Goal: Task Accomplishment & Management: Manage account settings

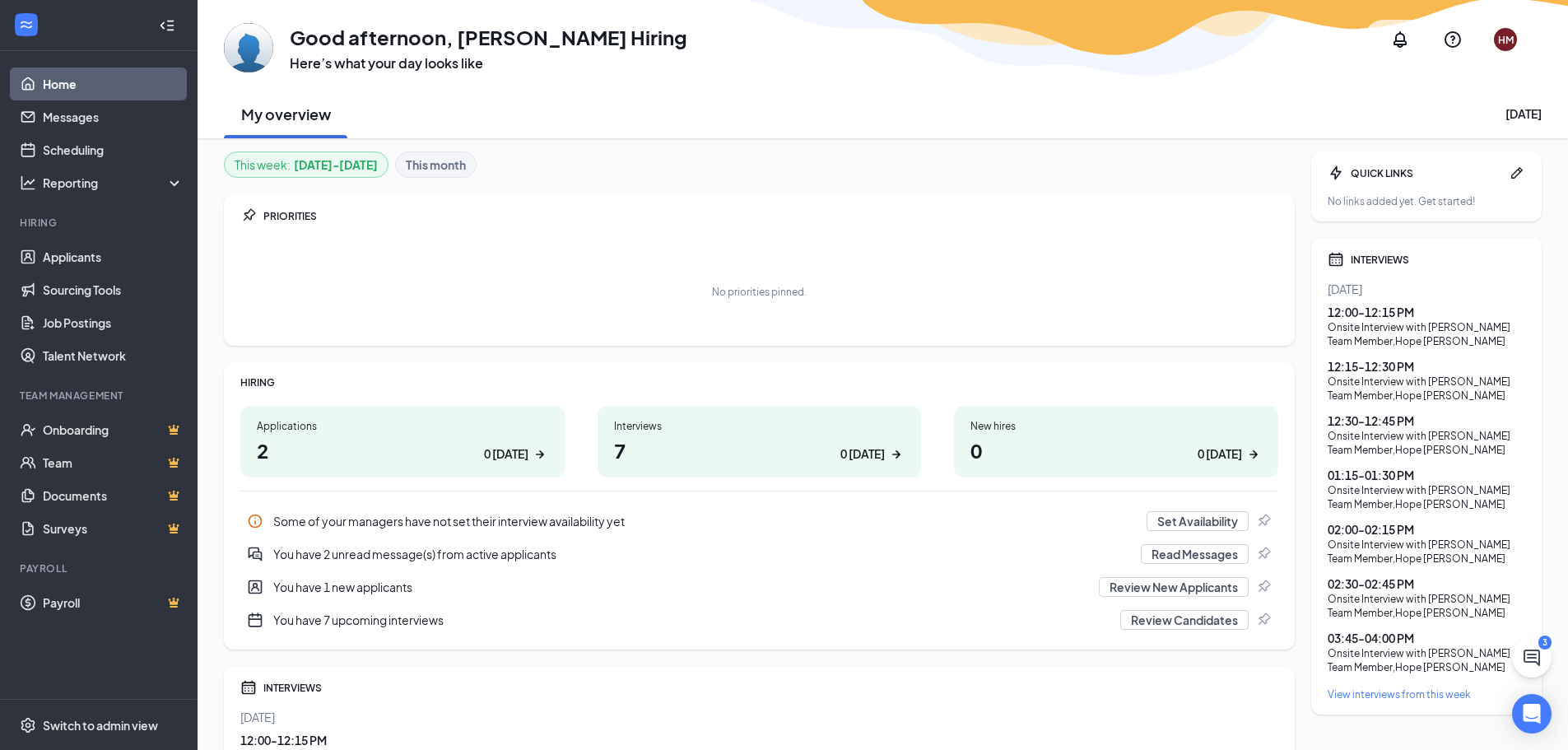
scroll to position [83, 0]
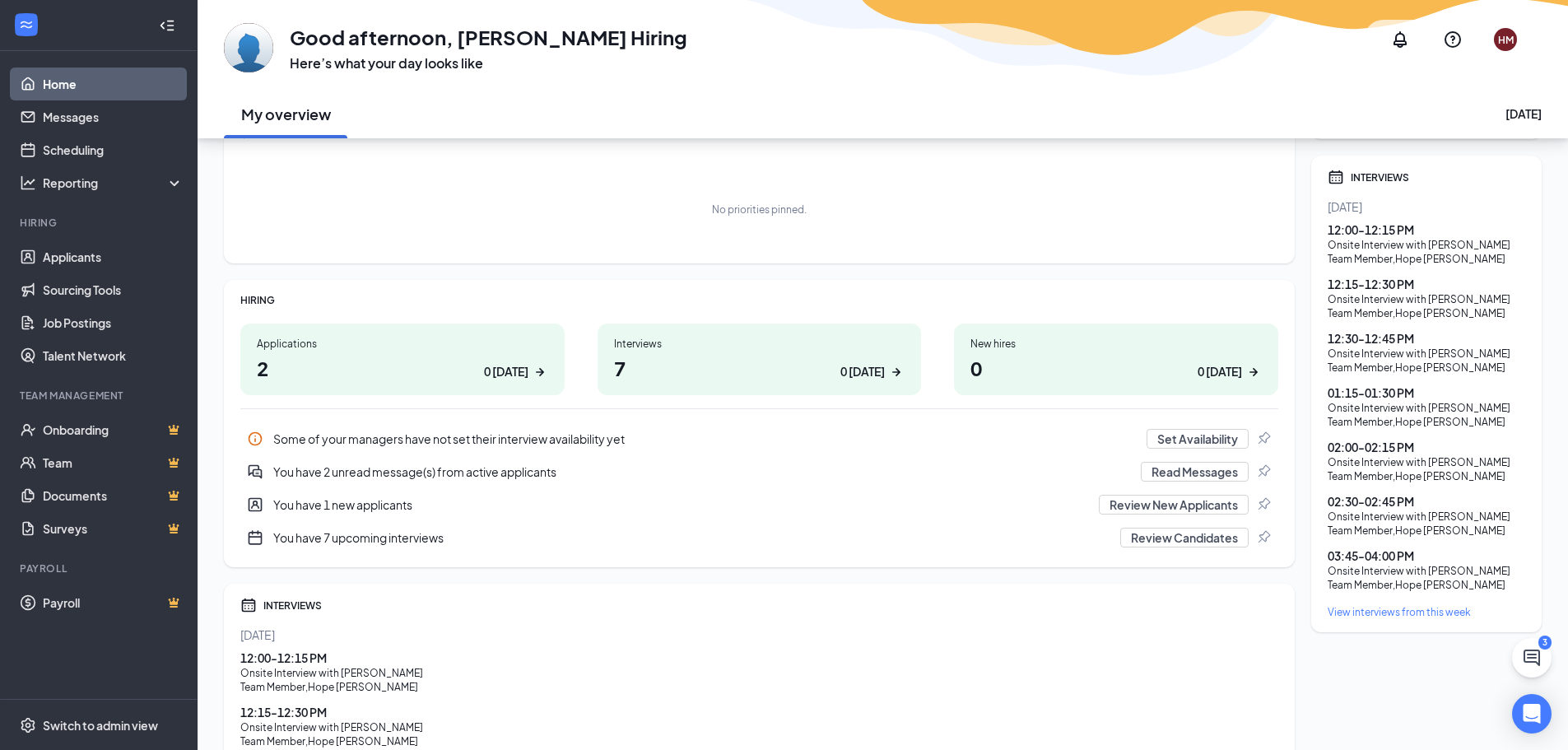
click at [1391, 619] on div "View interviews from this week" at bounding box center [1426, 612] width 197 height 14
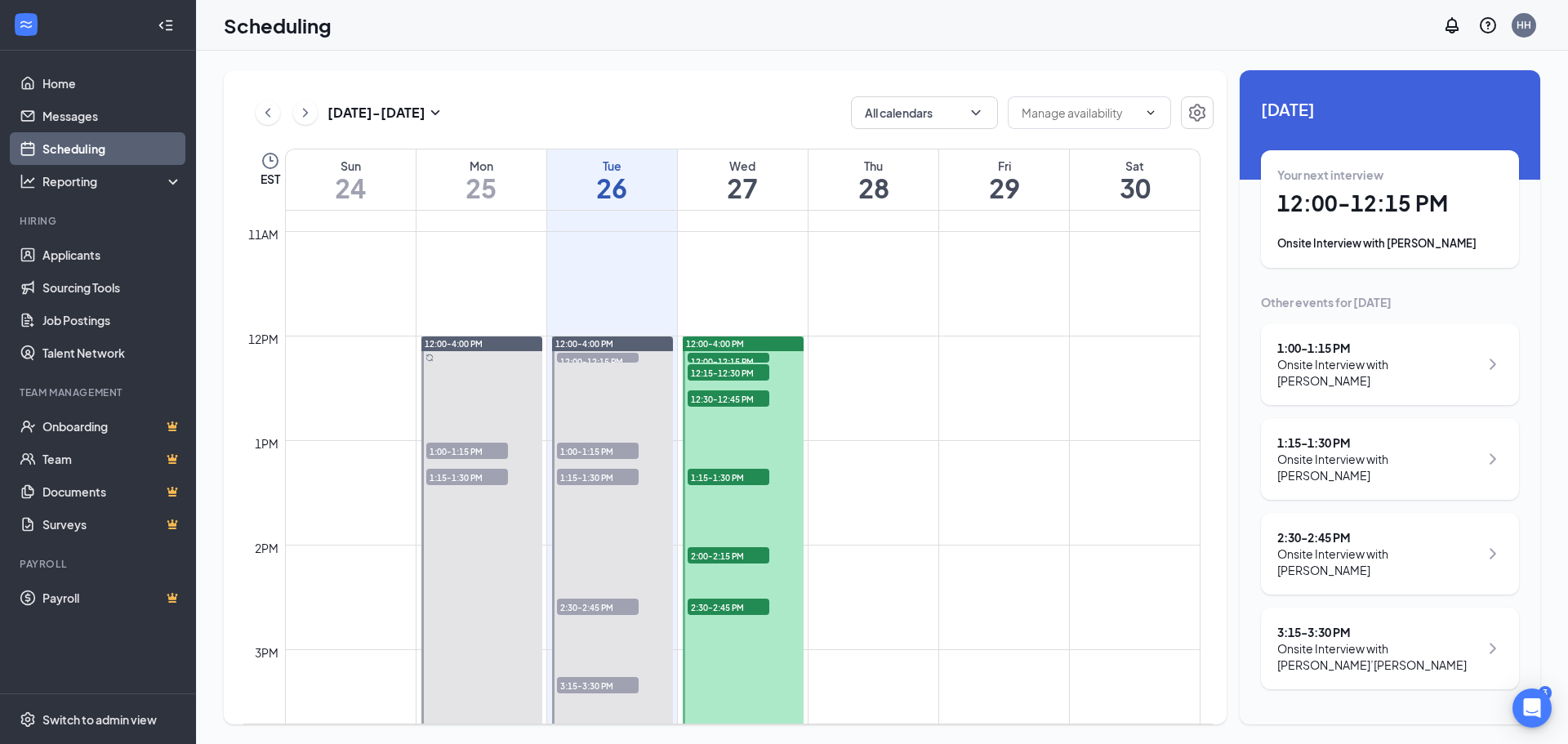
scroll to position [1293, 0]
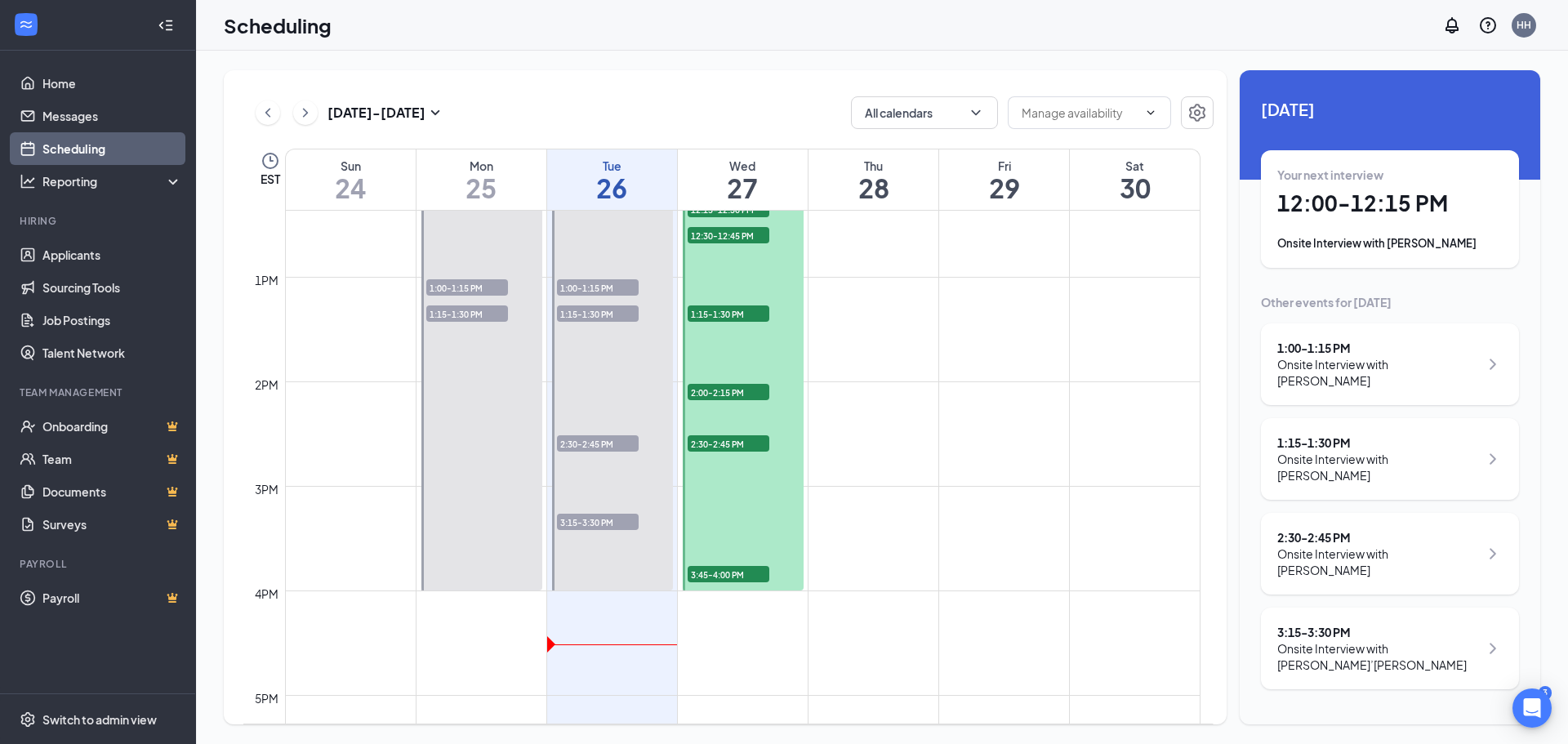
click at [741, 570] on span "3:45-4:00 PM" at bounding box center [728, 574] width 82 height 17
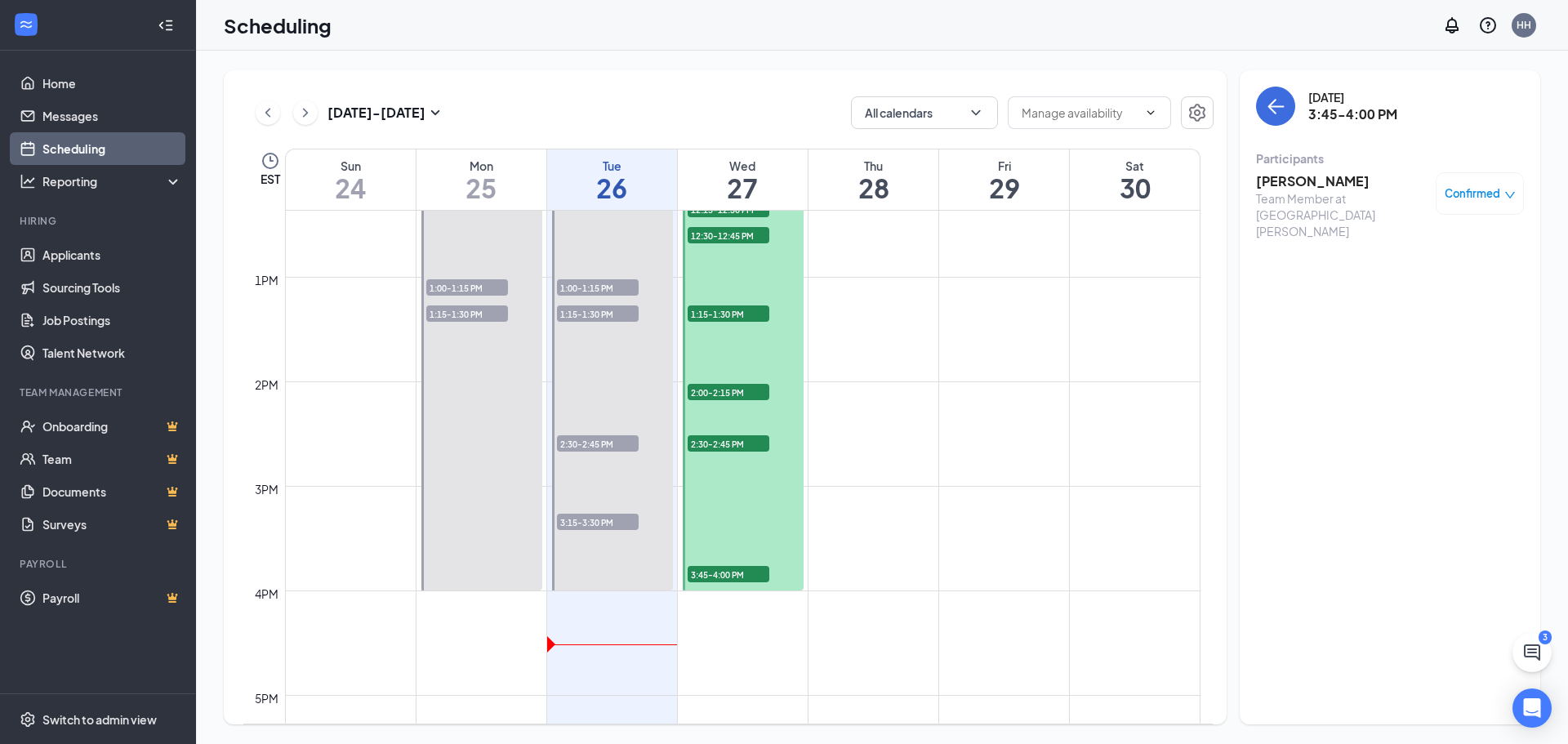
click at [1305, 184] on h3 "Rhyenne Dandy" at bounding box center [1341, 181] width 171 height 18
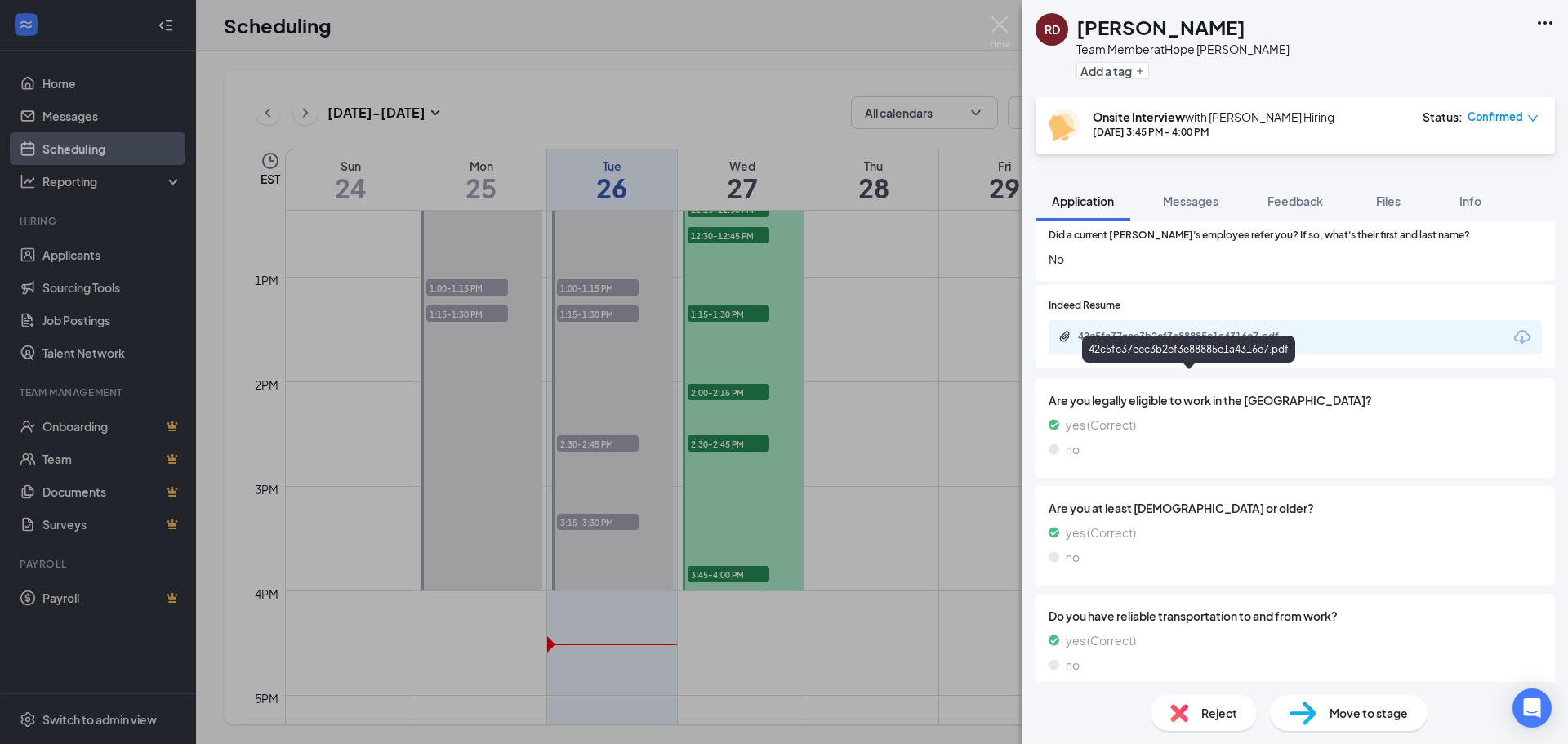
scroll to position [980, 0]
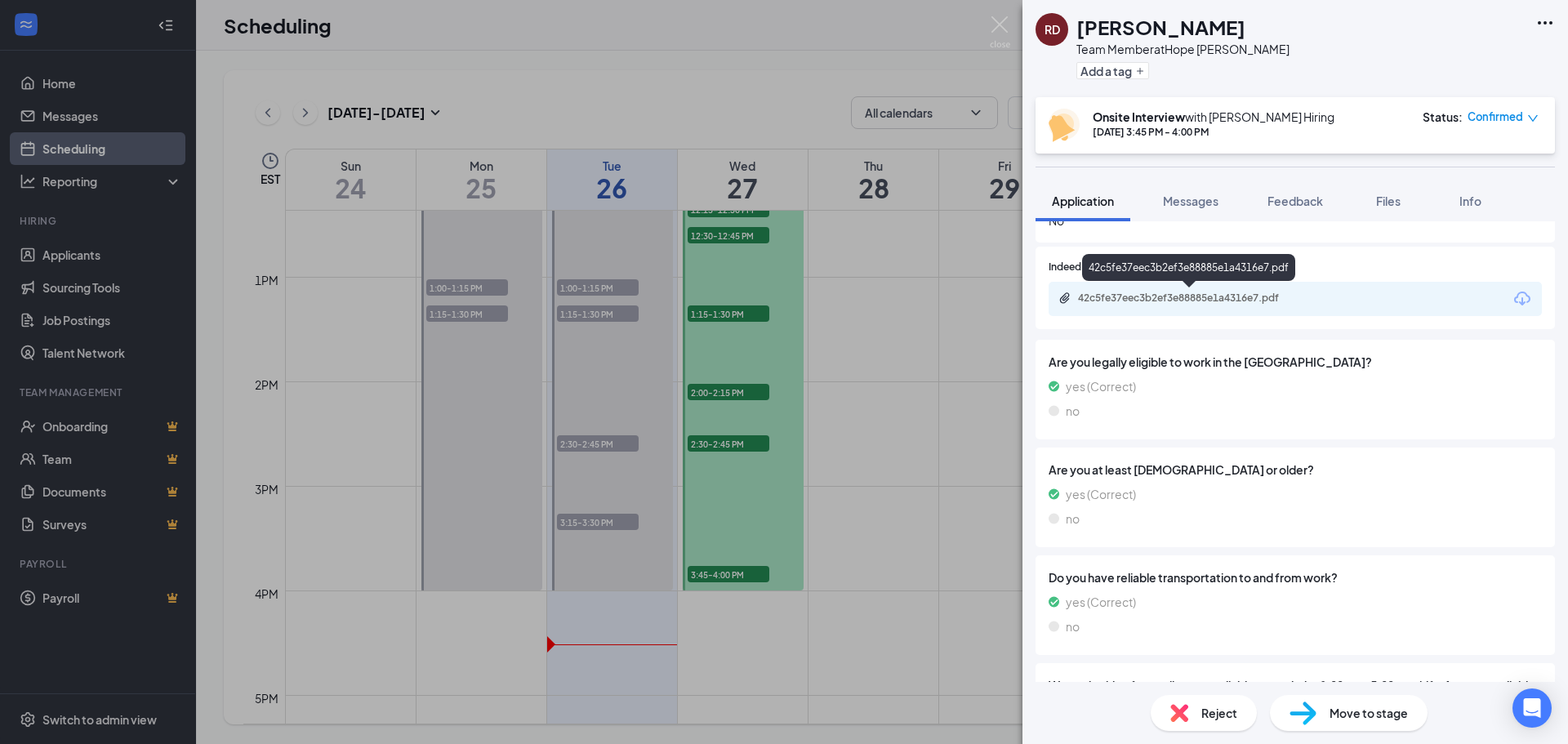
click at [1222, 302] on div "42c5fe37eec3b2ef3e88885e1a4316e7.pdf" at bounding box center [1192, 298] width 229 height 13
click at [1000, 21] on img at bounding box center [999, 33] width 21 height 32
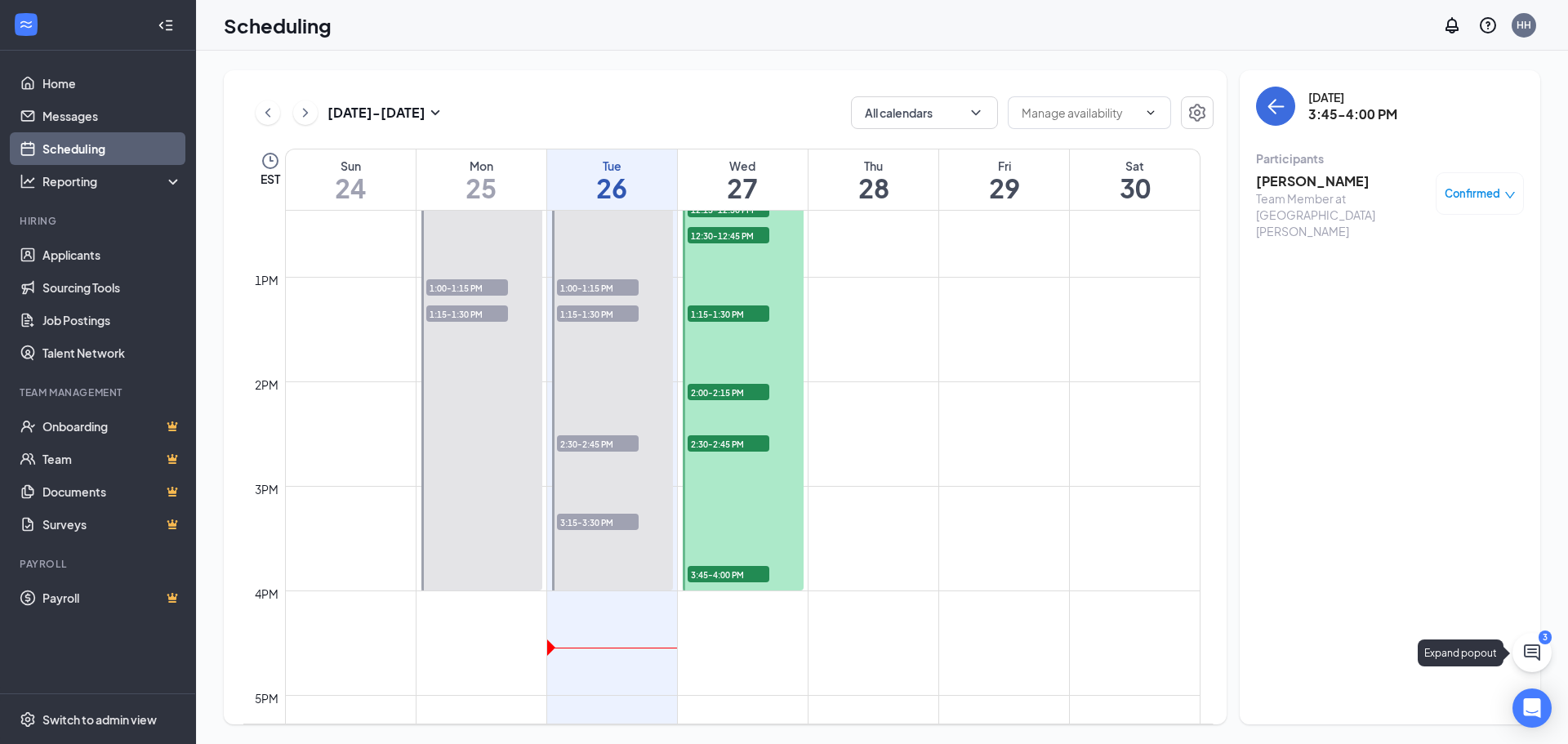
click at [1526, 649] on icon "ChatActive" at bounding box center [1532, 653] width 20 height 20
click at [1413, 722] on icon "ChevronUp" at bounding box center [1422, 723] width 20 height 20
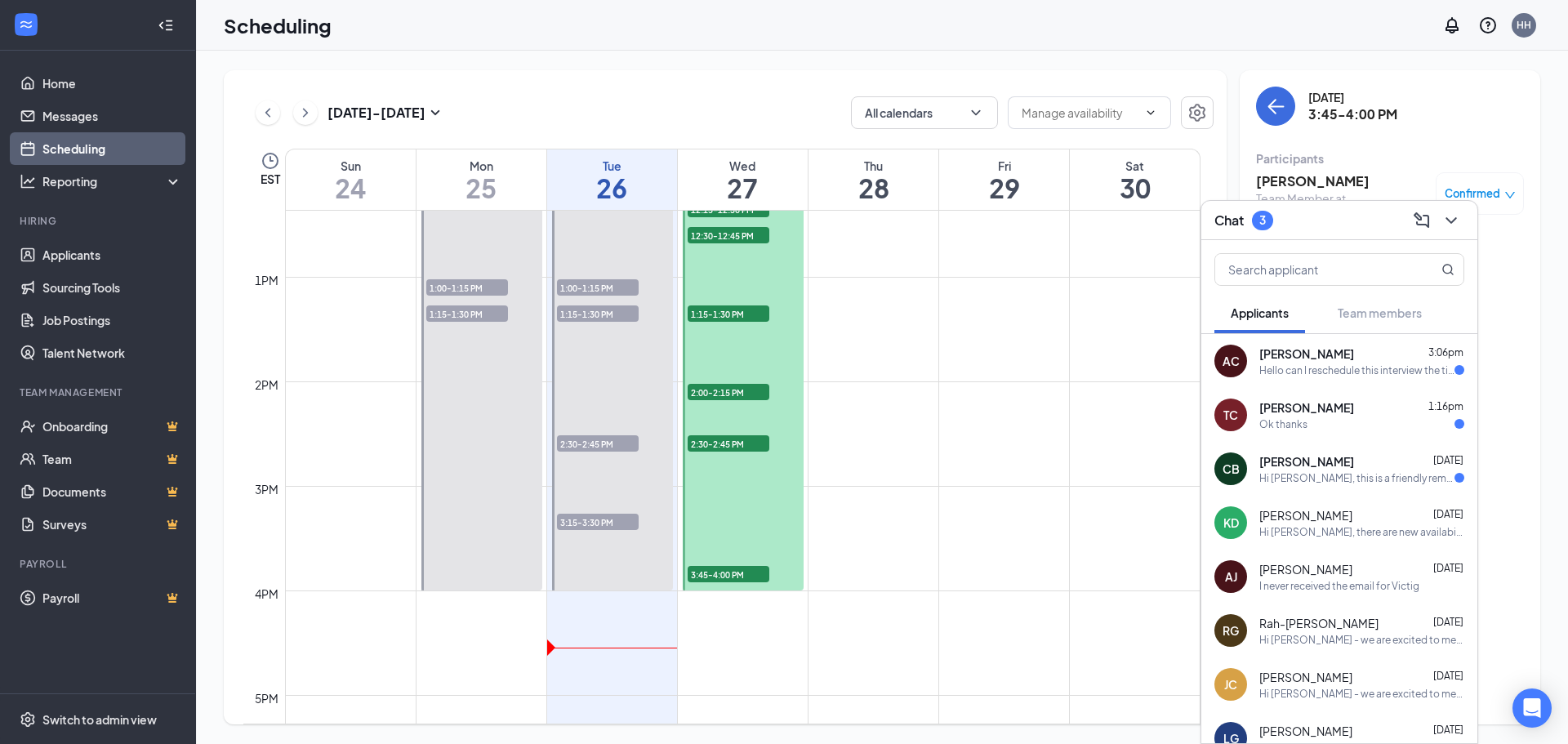
click at [1360, 422] on div "Ok thanks" at bounding box center [1361, 424] width 205 height 14
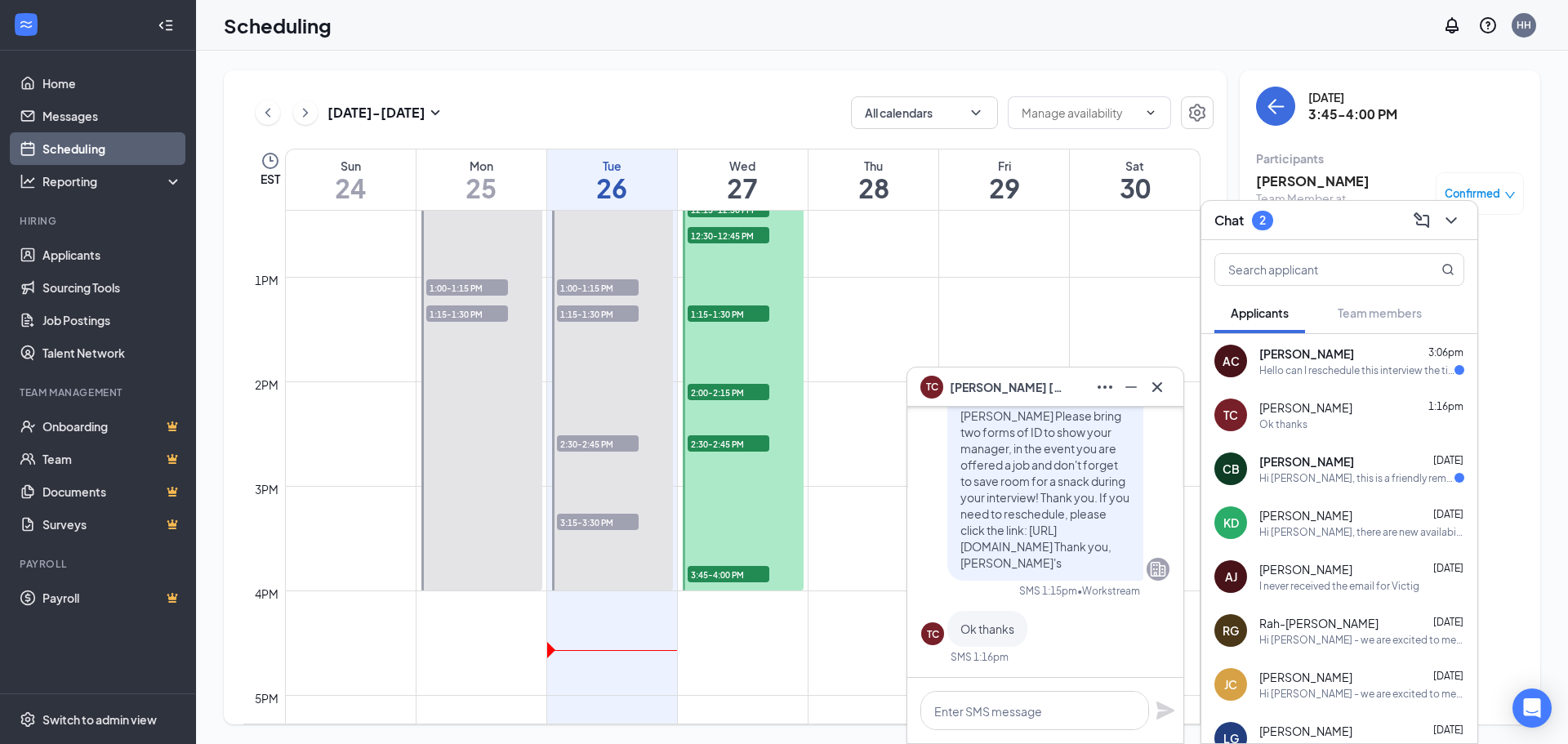
click at [1358, 481] on div "Hi [PERSON_NAME], this is a friendly reminder your meeting with [PERSON_NAME]'s…" at bounding box center [1356, 478] width 195 height 14
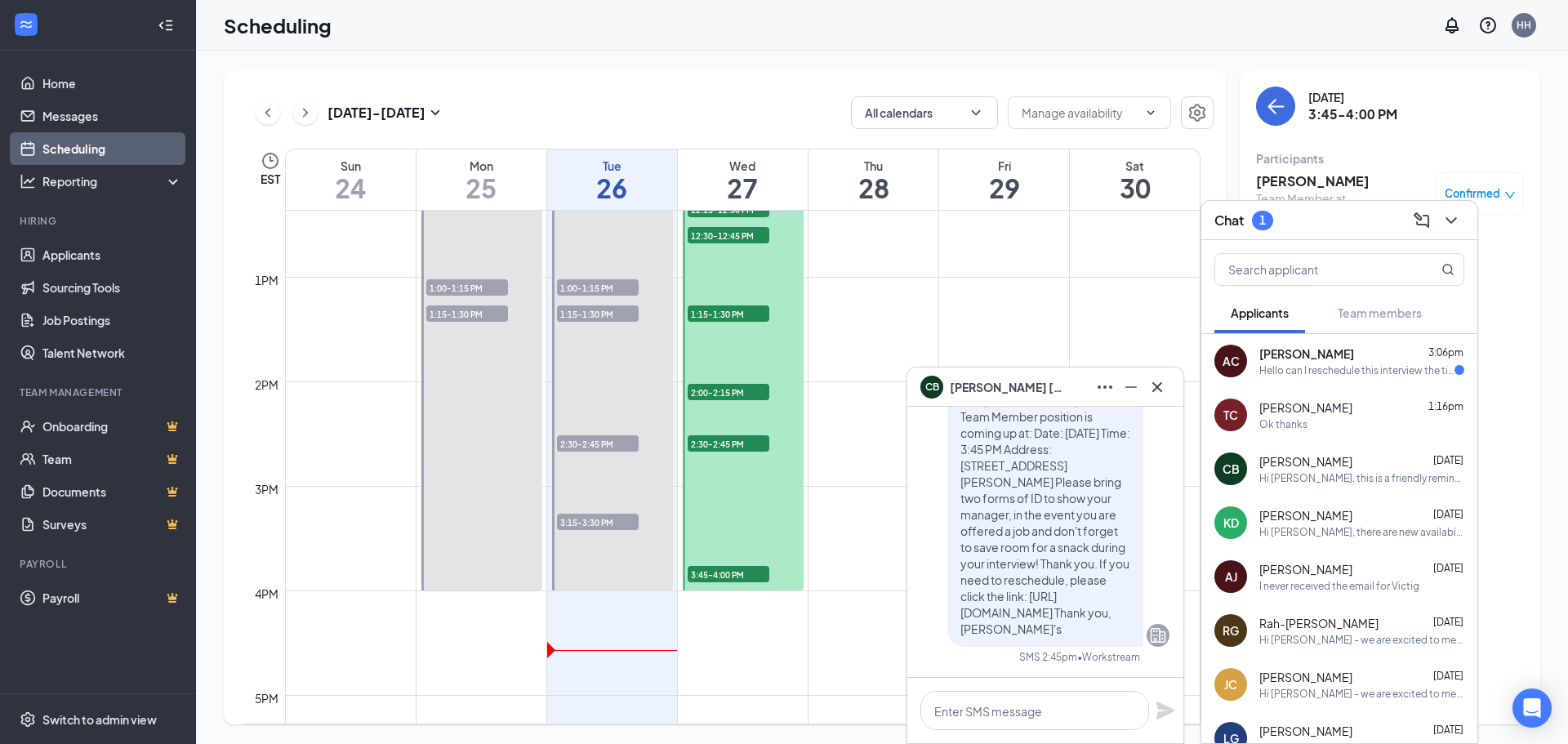
click at [1333, 356] on span "[PERSON_NAME]" at bounding box center [1307, 353] width 95 height 17
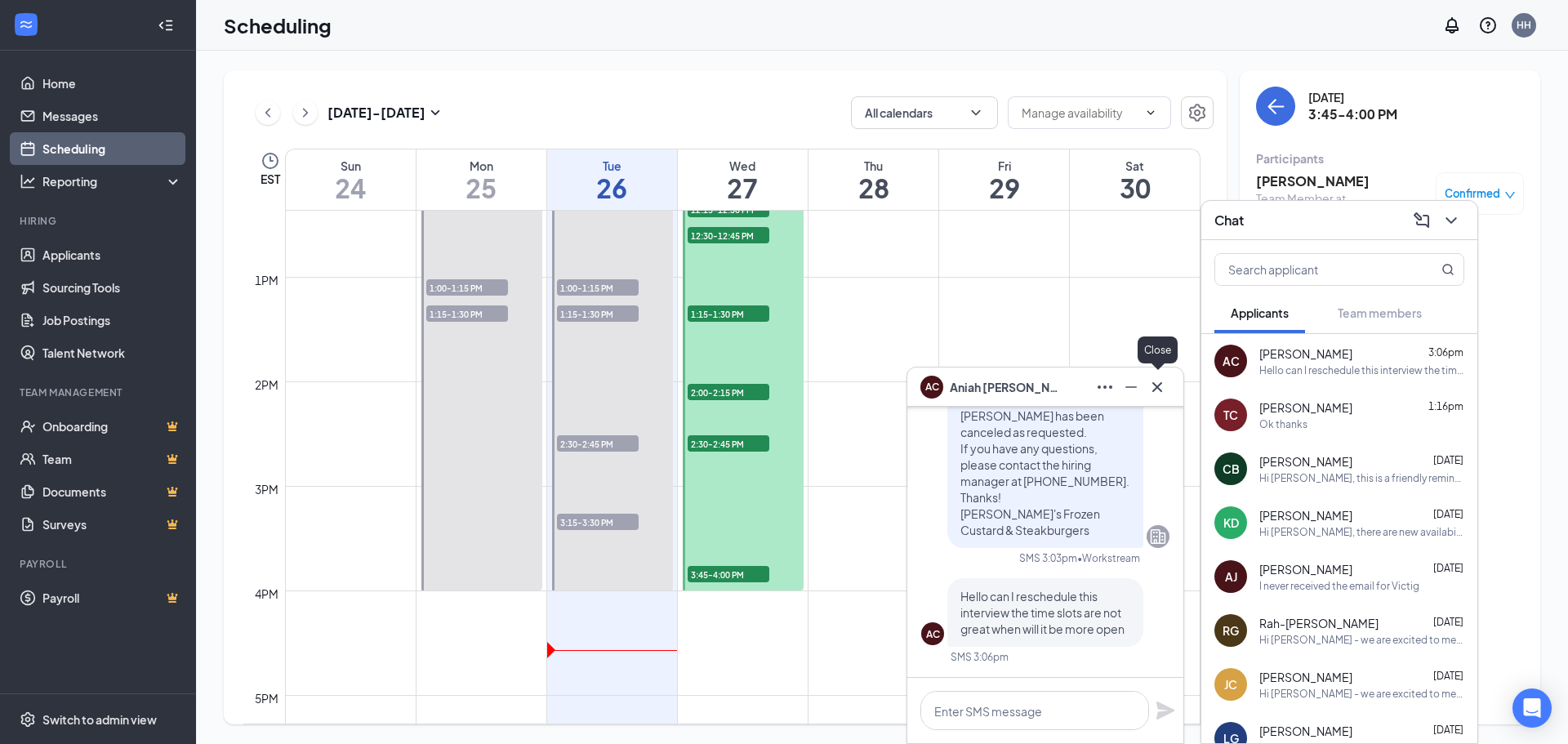
click at [1162, 393] on icon "Cross" at bounding box center [1157, 387] width 20 height 20
